Goal: Check status: Check status

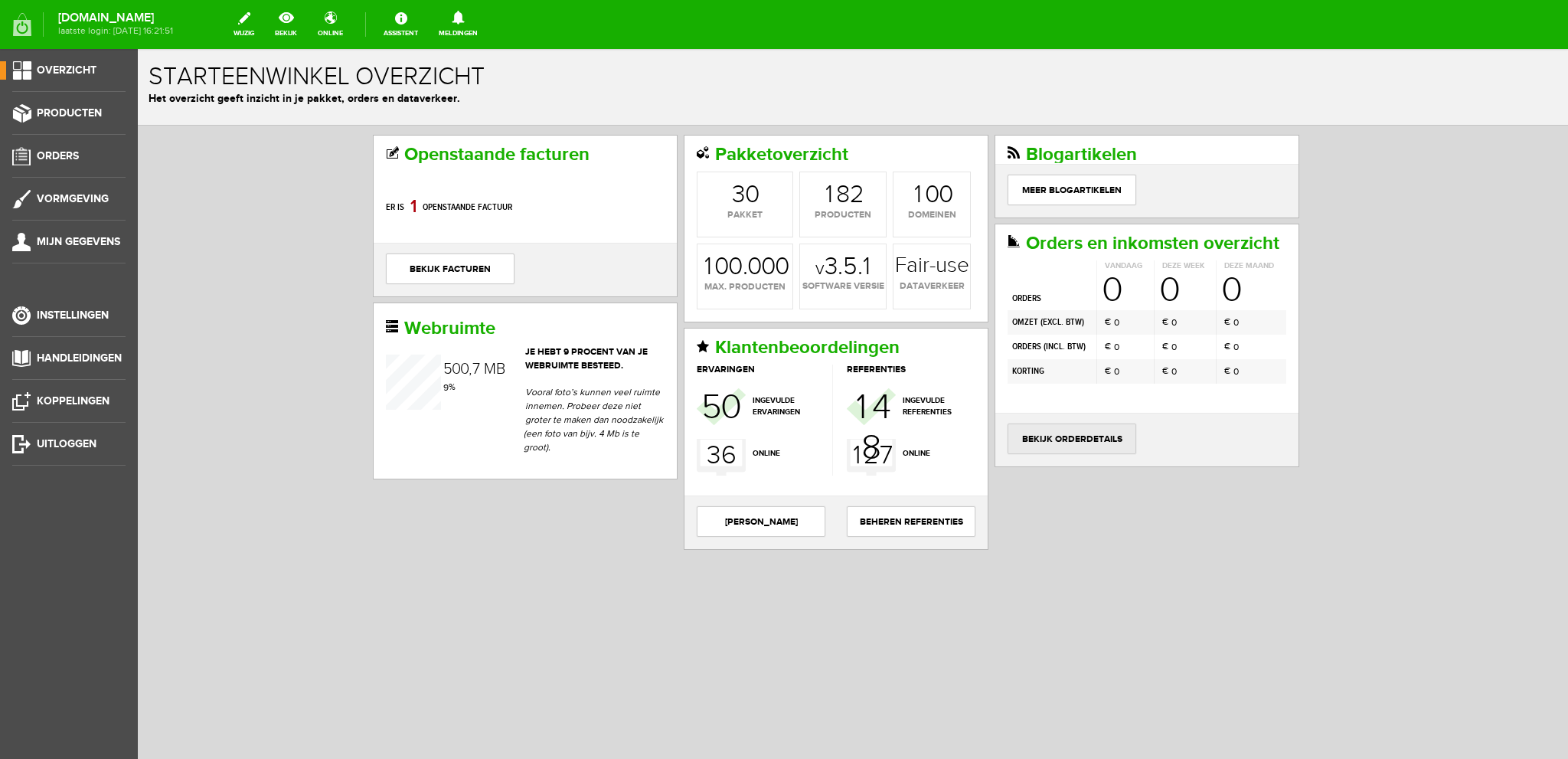
click at [1054, 431] on link "bekijk orderdetails" at bounding box center [1072, 439] width 129 height 30
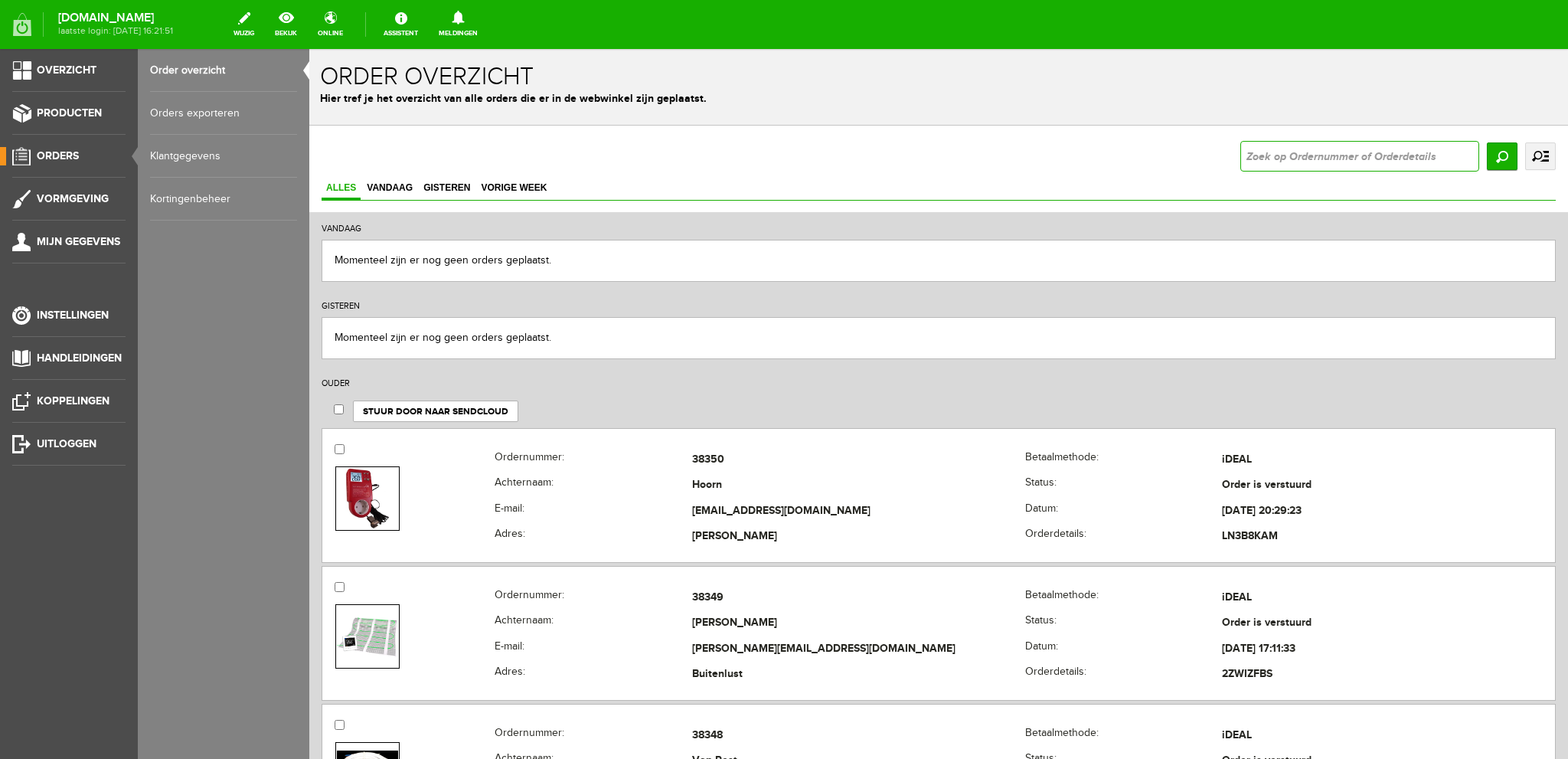
click at [1304, 163] on input "text" at bounding box center [1359, 156] width 239 height 30
click at [1257, 159] on input "text" at bounding box center [1359, 156] width 239 height 30
type input "37506"
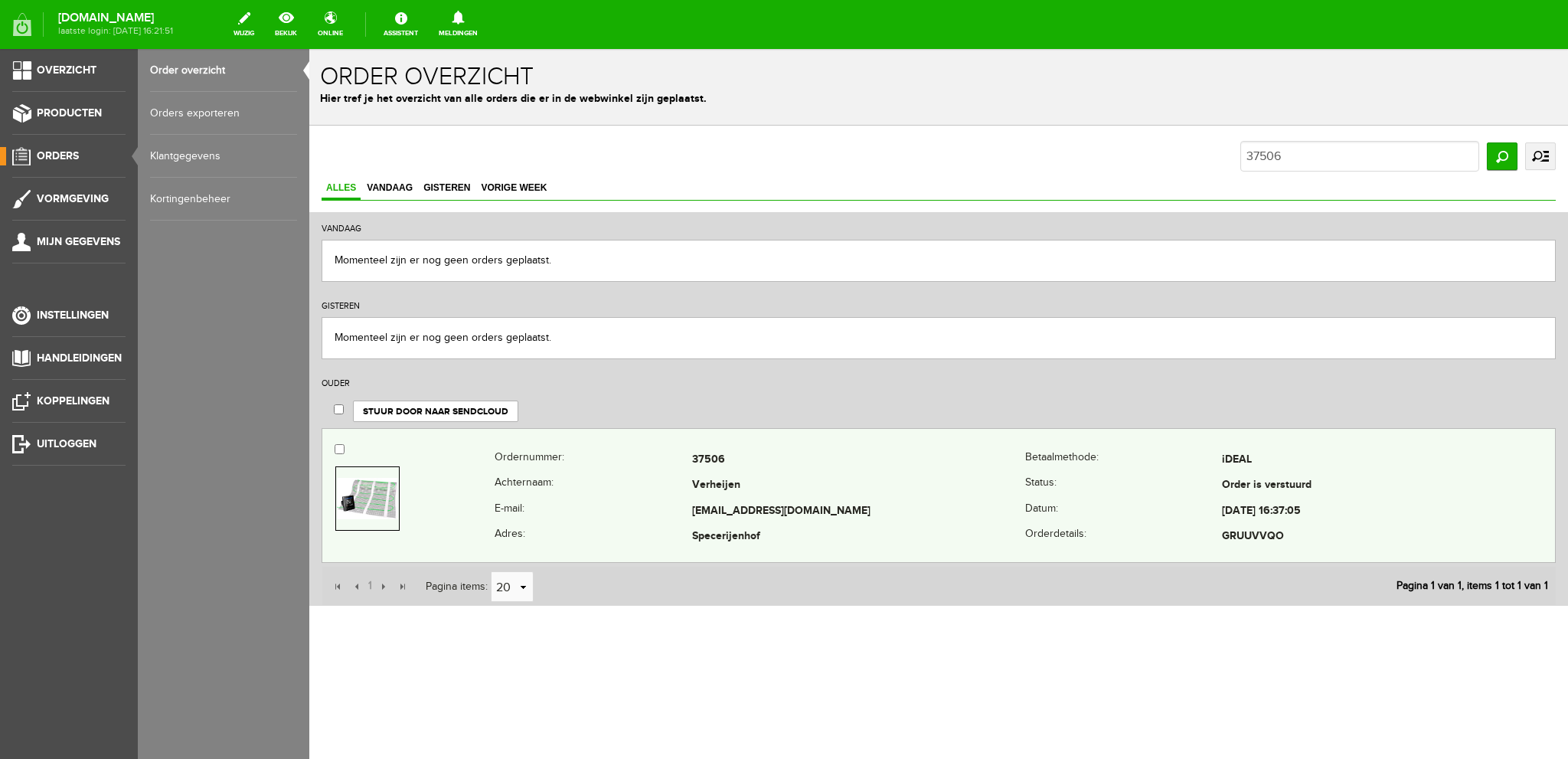
click at [872, 463] on td "37506" at bounding box center [858, 460] width 333 height 26
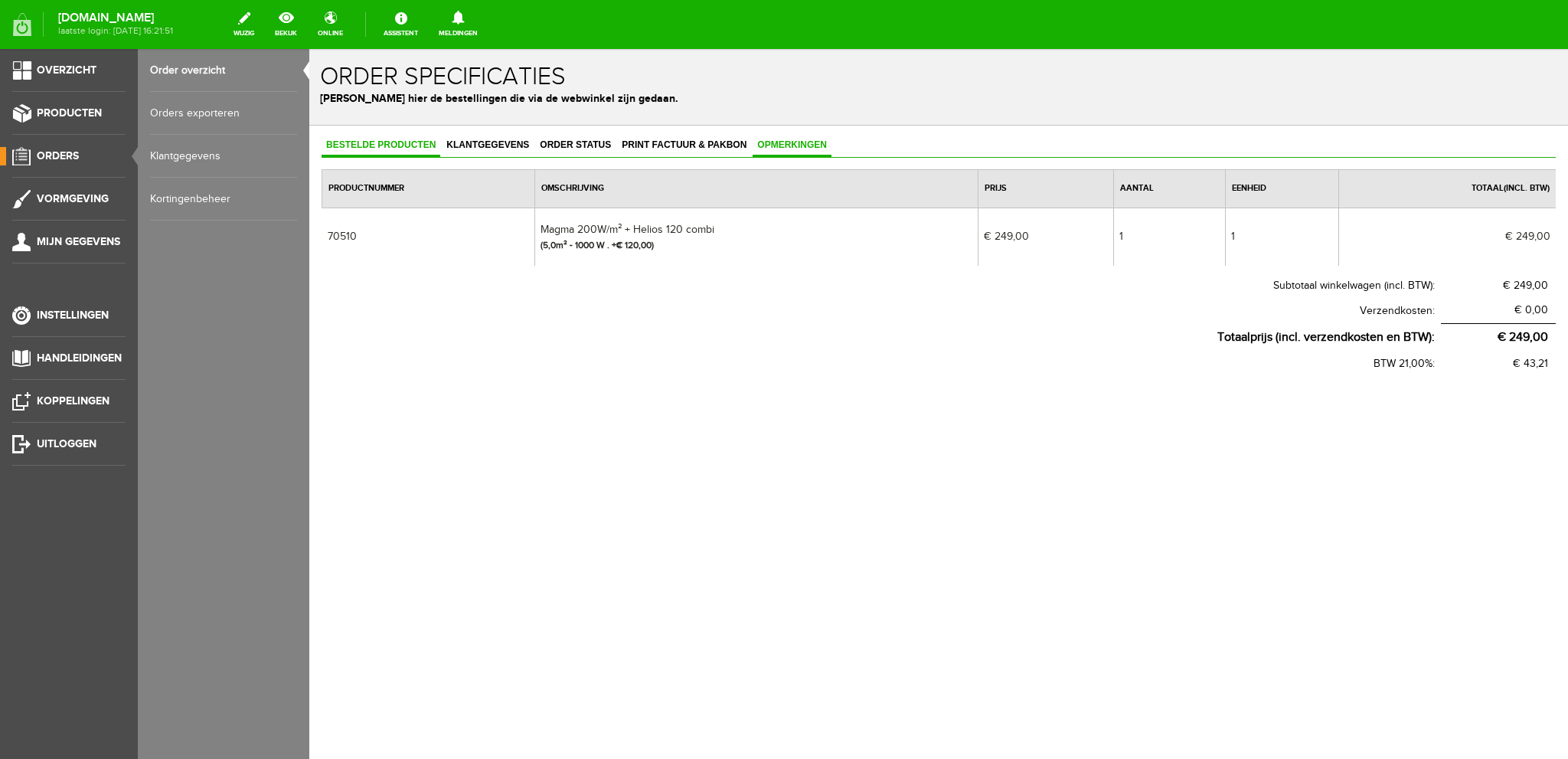
click at [795, 144] on span "Opmerkingen" at bounding box center [792, 144] width 79 height 10
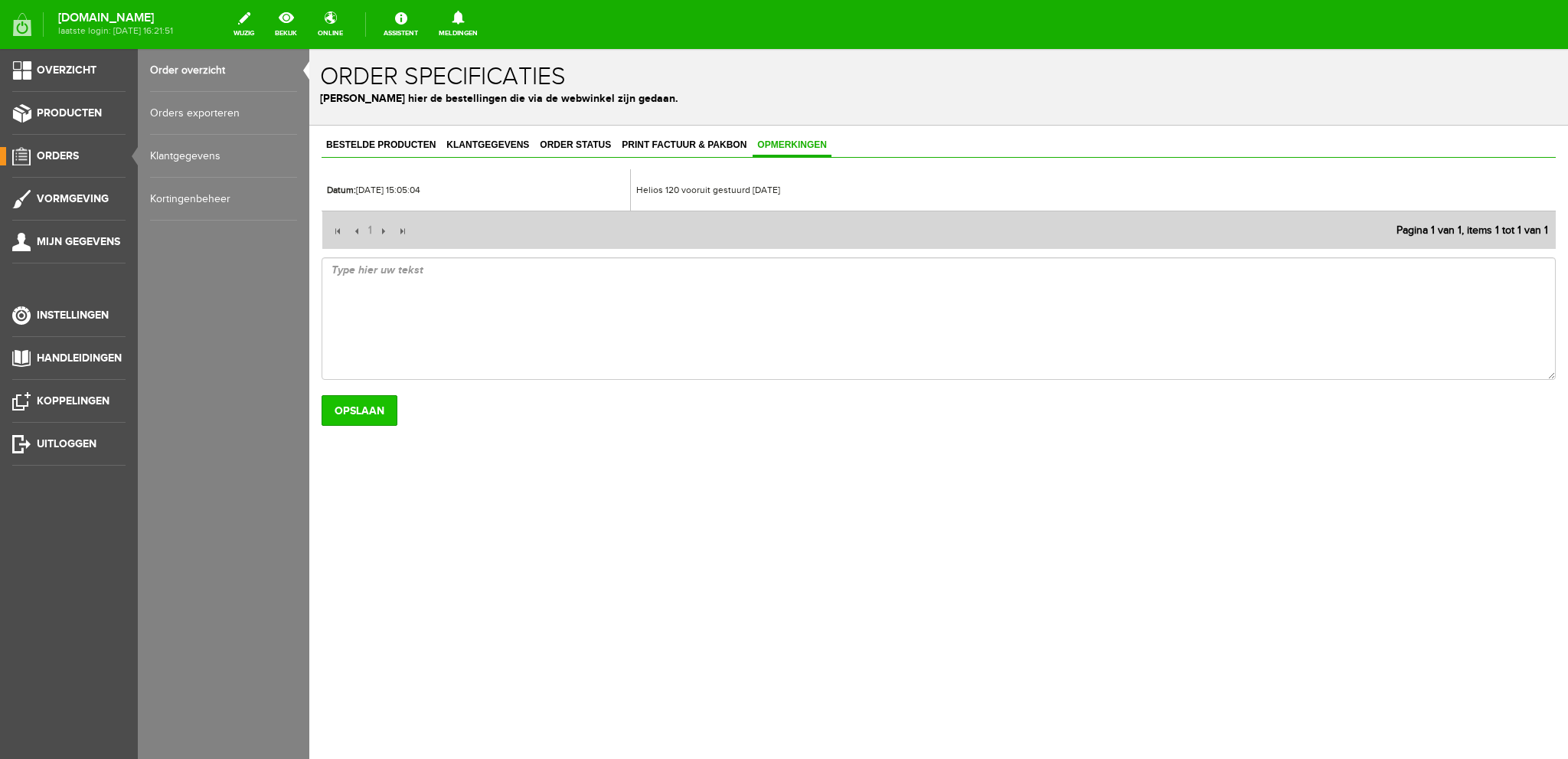
click at [360, 404] on input "Opslaan" at bounding box center [359, 410] width 76 height 30
click at [25, 69] on link "Overzicht" at bounding box center [63, 70] width 126 height 18
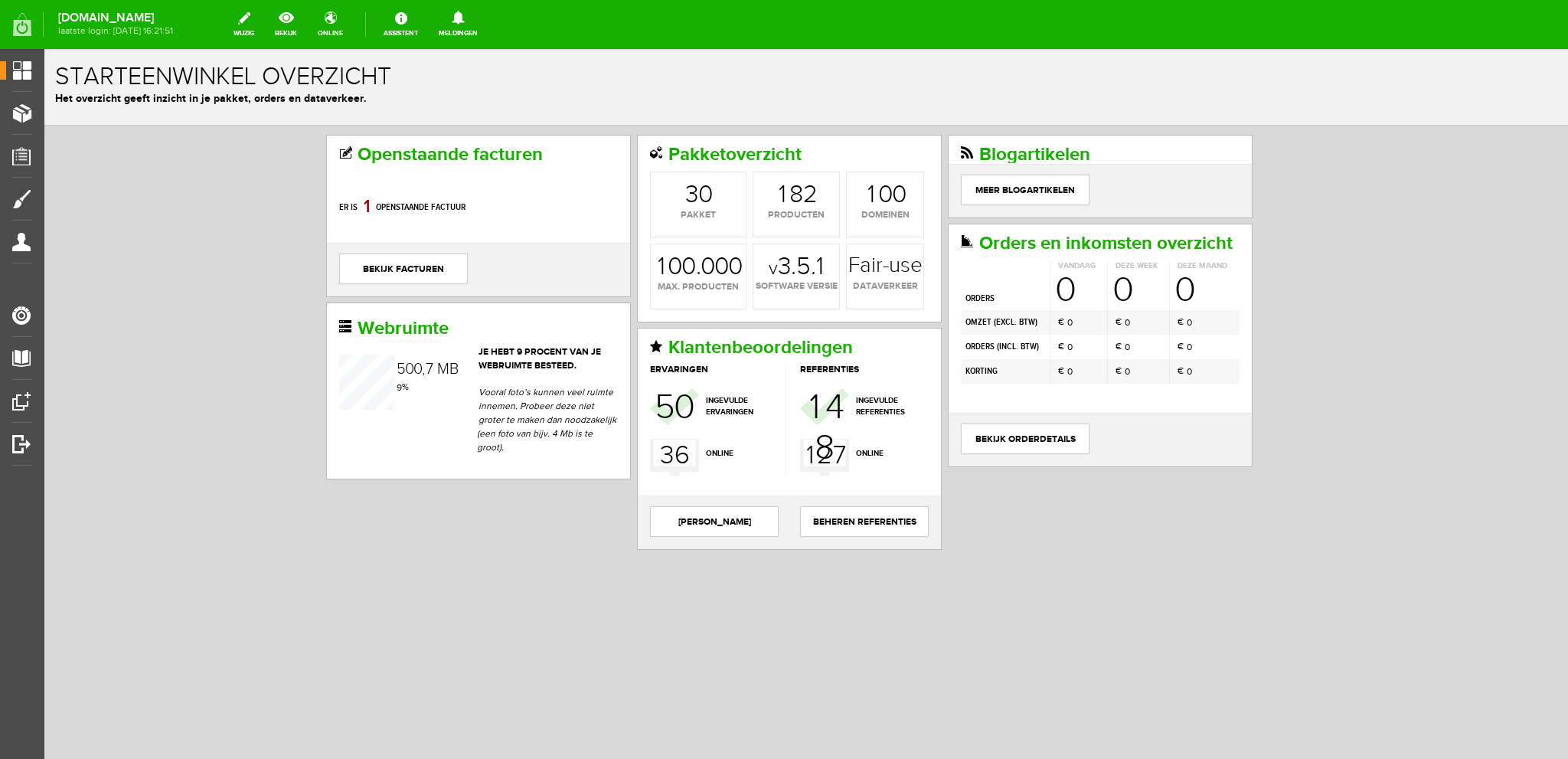
drag, startPoint x: 1515, startPoint y: 50, endPoint x: 882, endPoint y: 89, distance: 634.2
click at [886, 88] on h1 "Starteenwinkel overzicht" at bounding box center [806, 77] width 1502 height 27
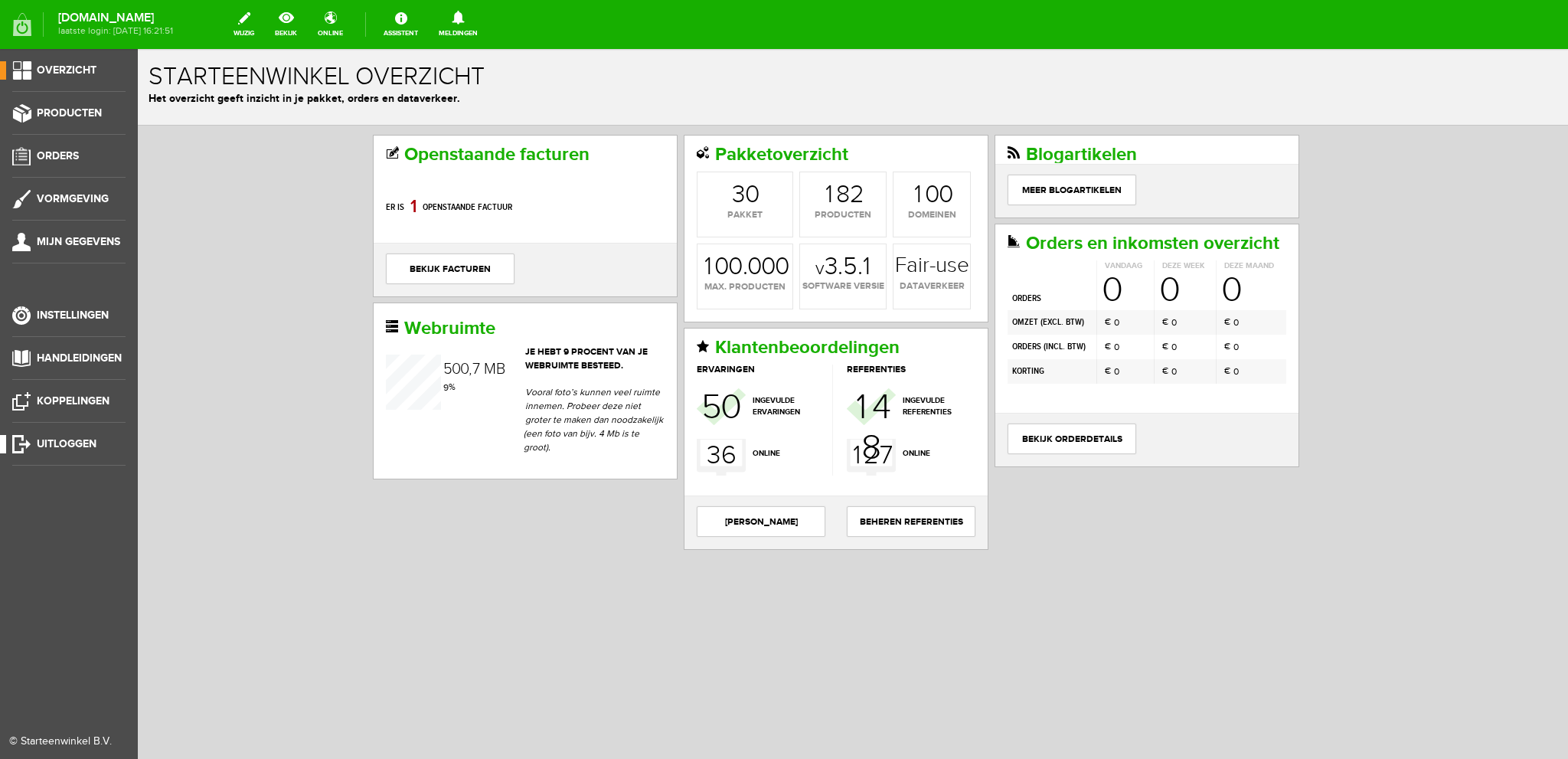
click at [73, 441] on span "Uitloggen" at bounding box center [66, 444] width 60 height 13
